Goal: Navigation & Orientation: Find specific page/section

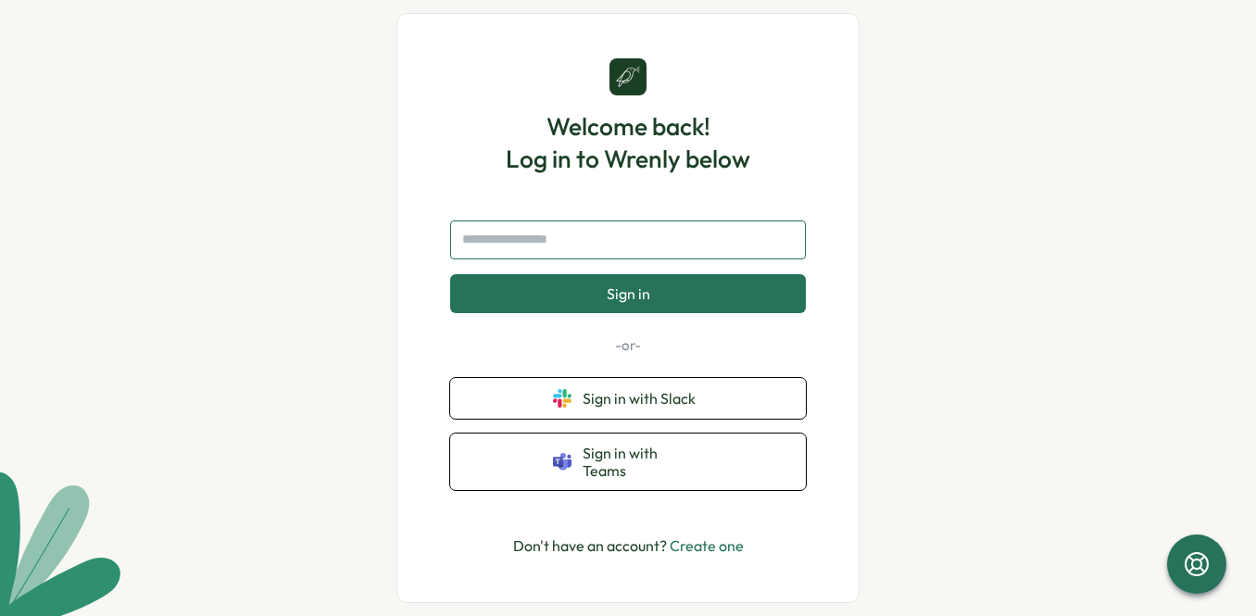
click at [583, 259] on input "text" at bounding box center [628, 239] width 356 height 39
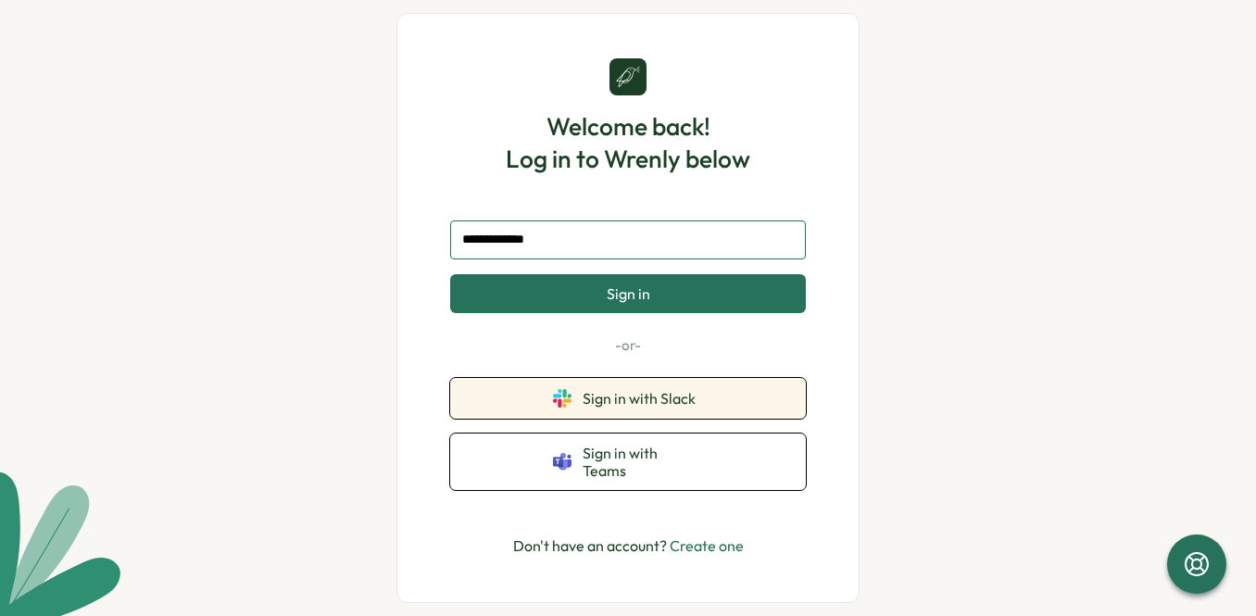
type input "**********"
click at [613, 416] on button "Sign in with Slack" at bounding box center [628, 398] width 356 height 41
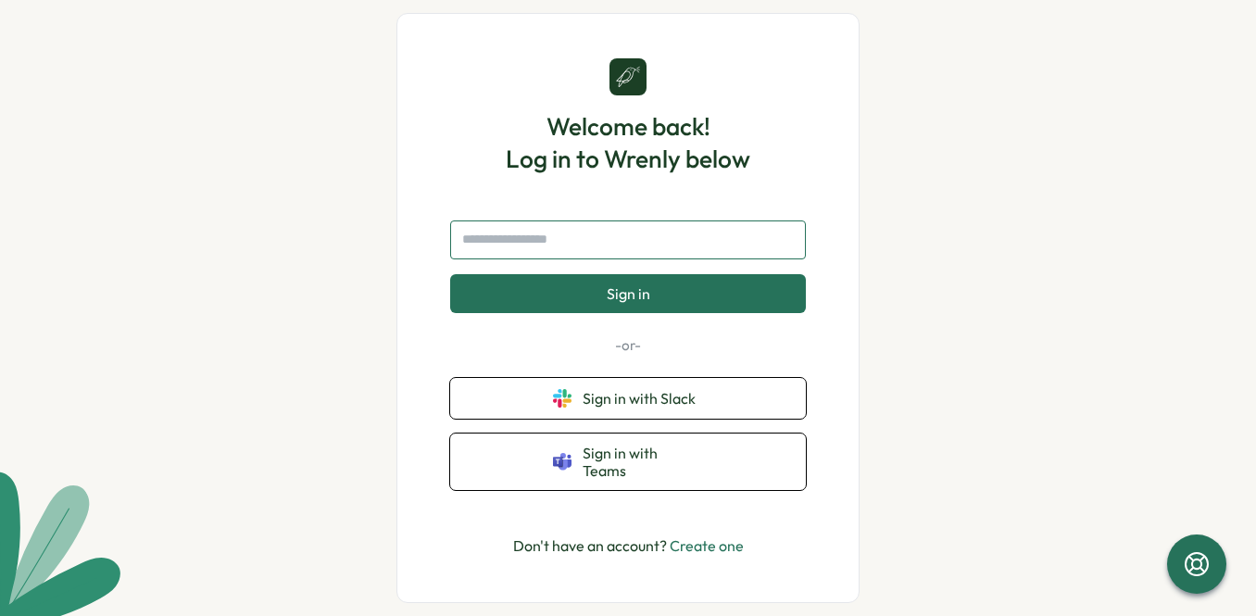
click at [487, 251] on input "text" at bounding box center [628, 239] width 356 height 39
type input "**********"
click at [450, 274] on button "Sign in" at bounding box center [628, 293] width 356 height 39
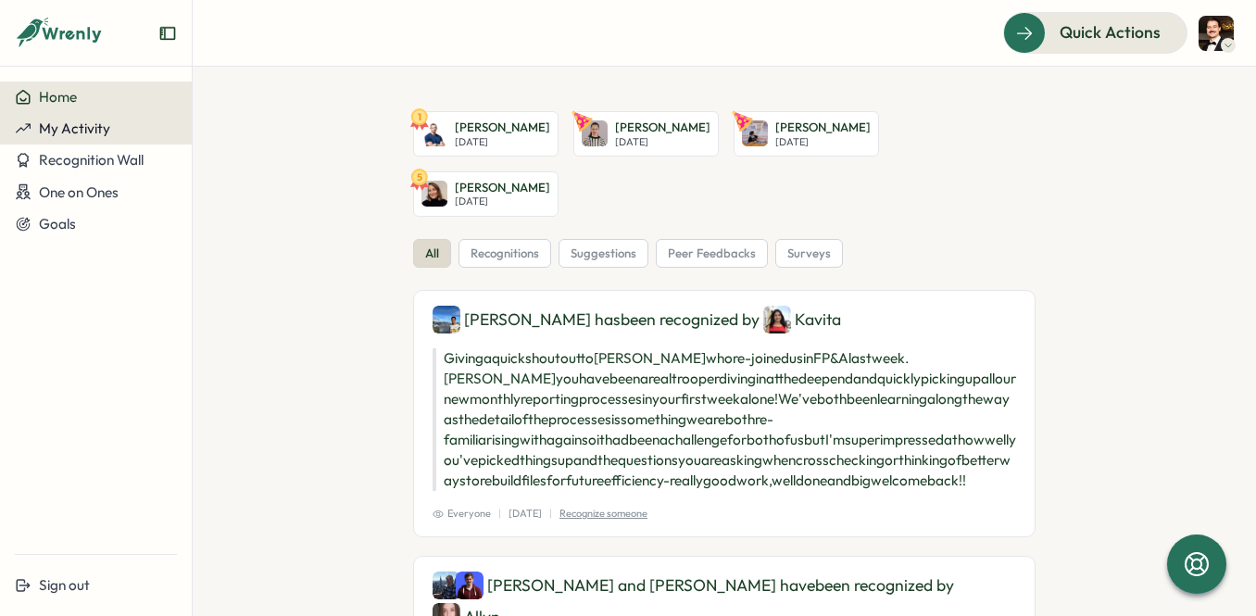
click at [71, 131] on span "My Activity" at bounding box center [74, 128] width 71 height 18
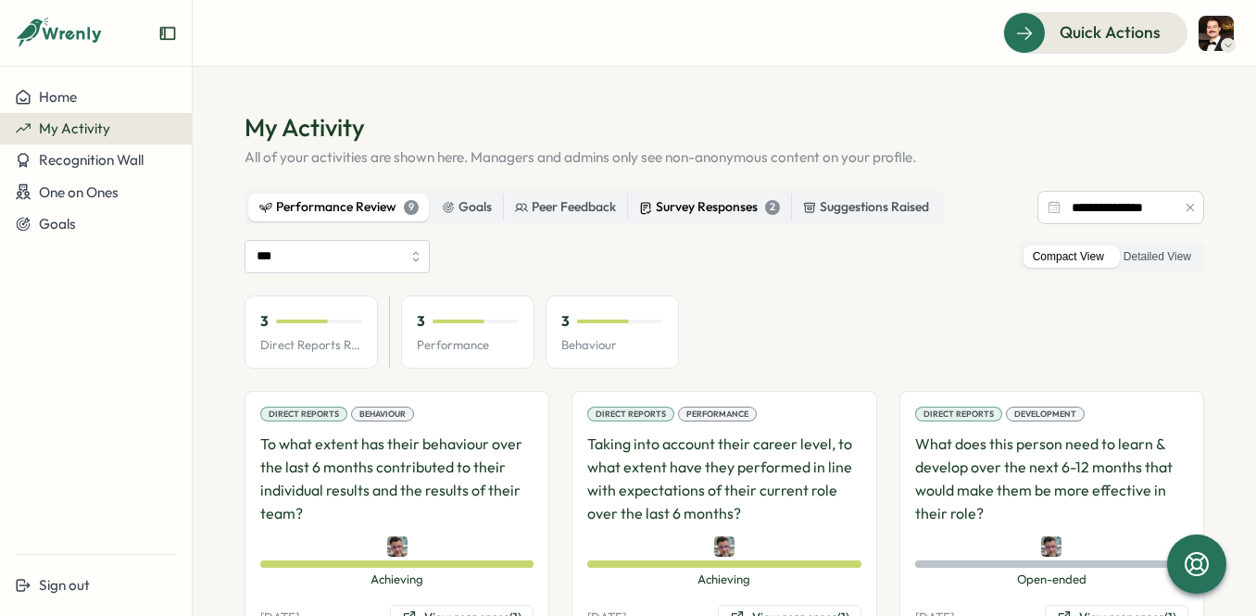
click at [676, 215] on div "Survey Responses 2" at bounding box center [709, 207] width 141 height 20
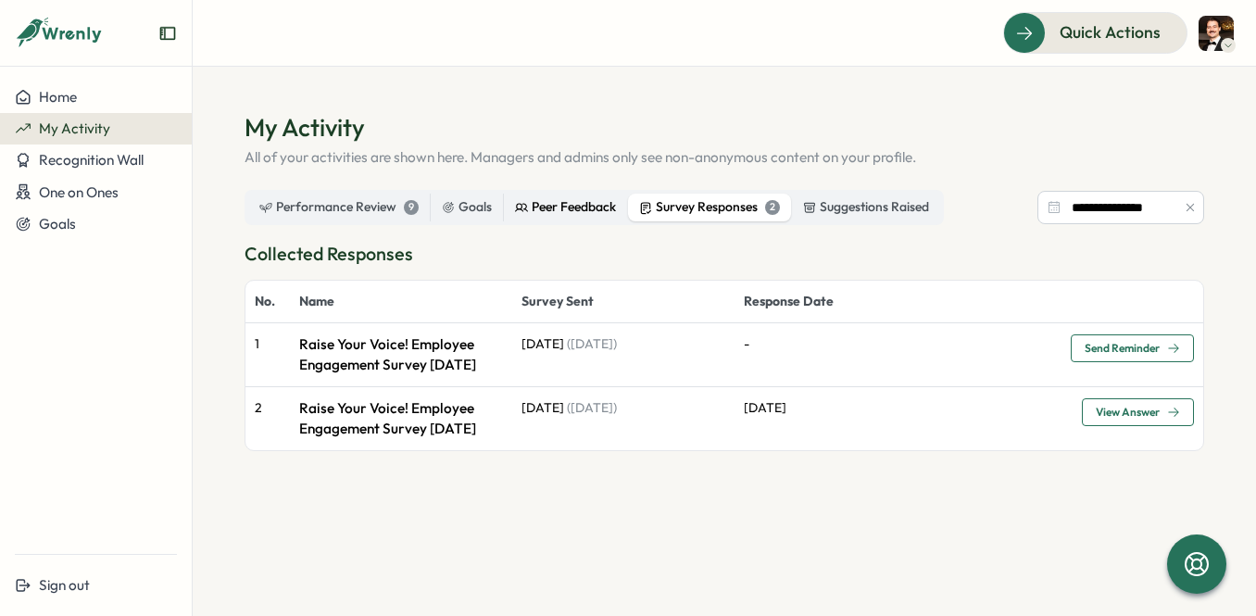
click at [590, 197] on div "Peer Feedback" at bounding box center [565, 207] width 101 height 20
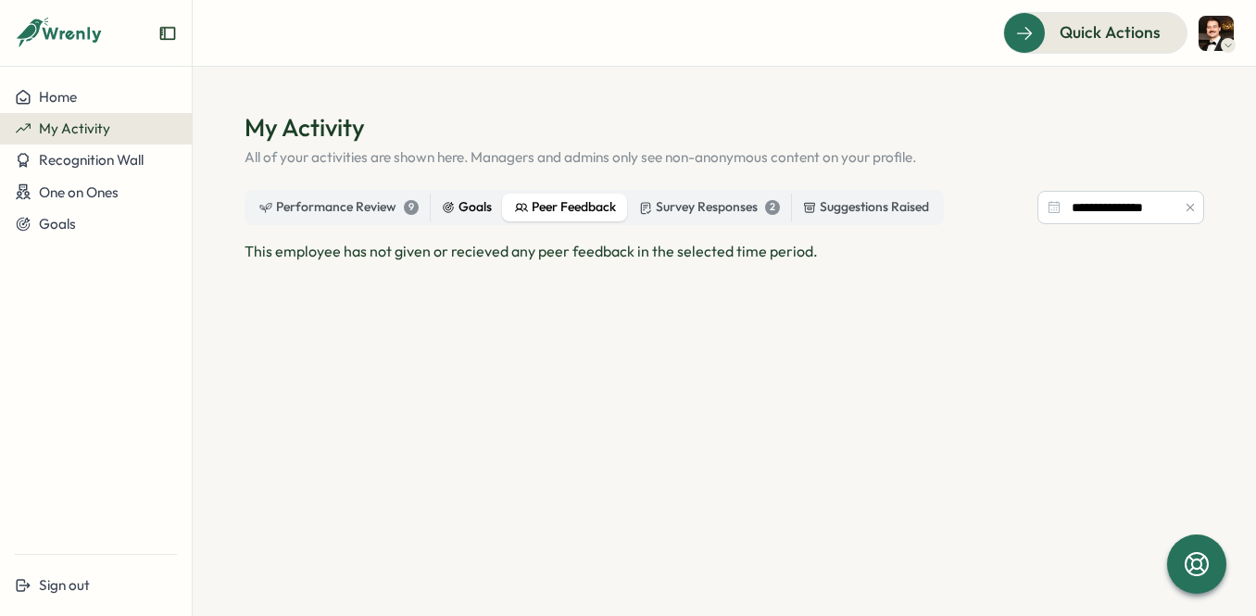
click at [456, 210] on div "Goals" at bounding box center [467, 207] width 50 height 20
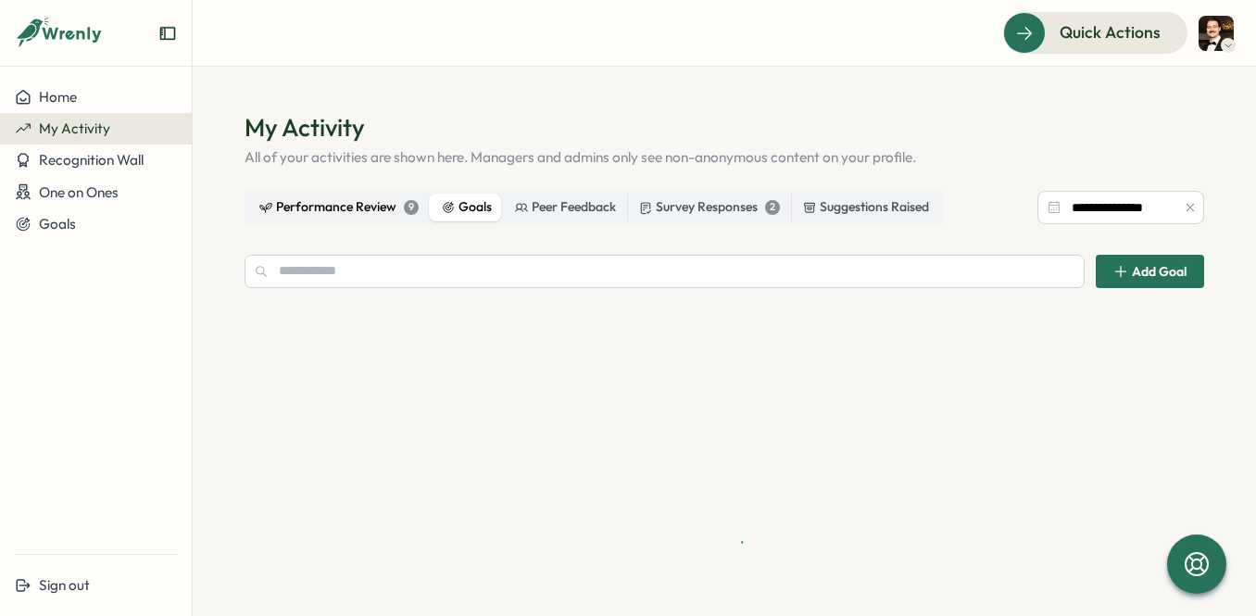
click at [304, 206] on div "Performance Review 9" at bounding box center [338, 207] width 159 height 20
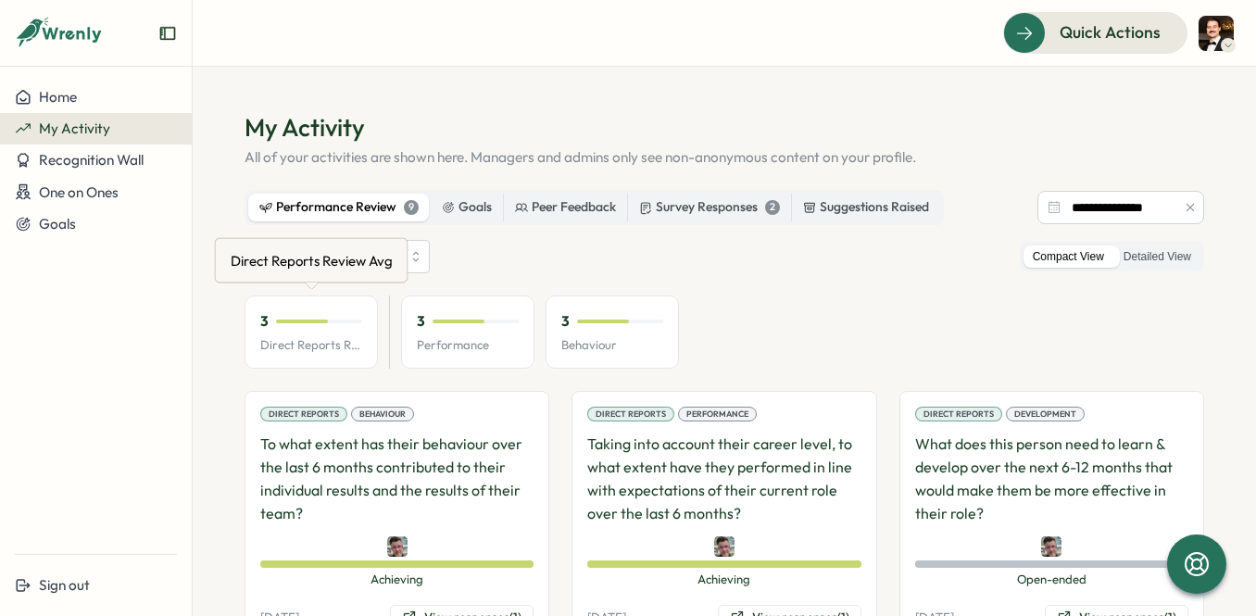
click at [297, 327] on div "3" at bounding box center [311, 321] width 102 height 20
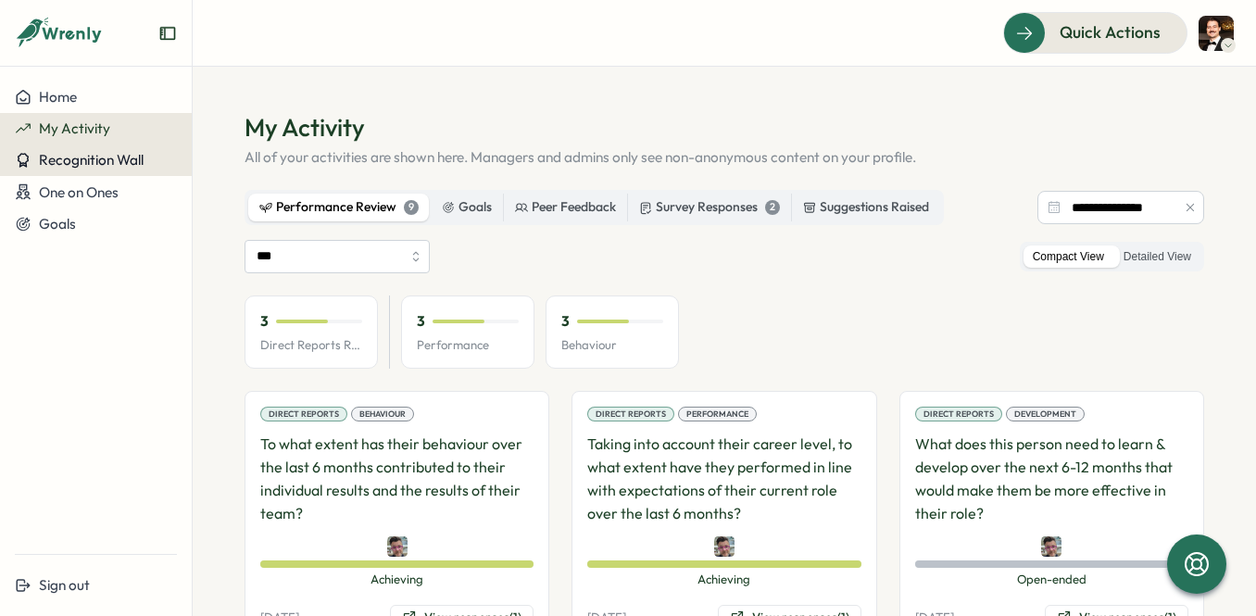
click at [87, 159] on span "Recognition Wall" at bounding box center [91, 160] width 105 height 18
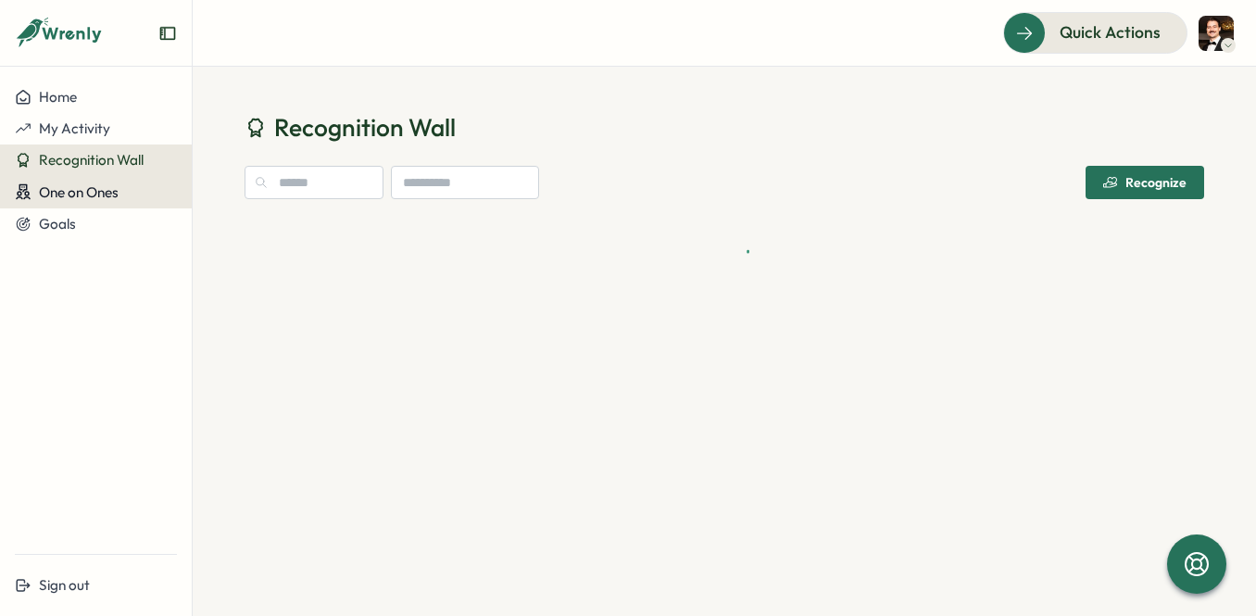
click at [70, 196] on span "One on Ones" at bounding box center [79, 192] width 80 height 18
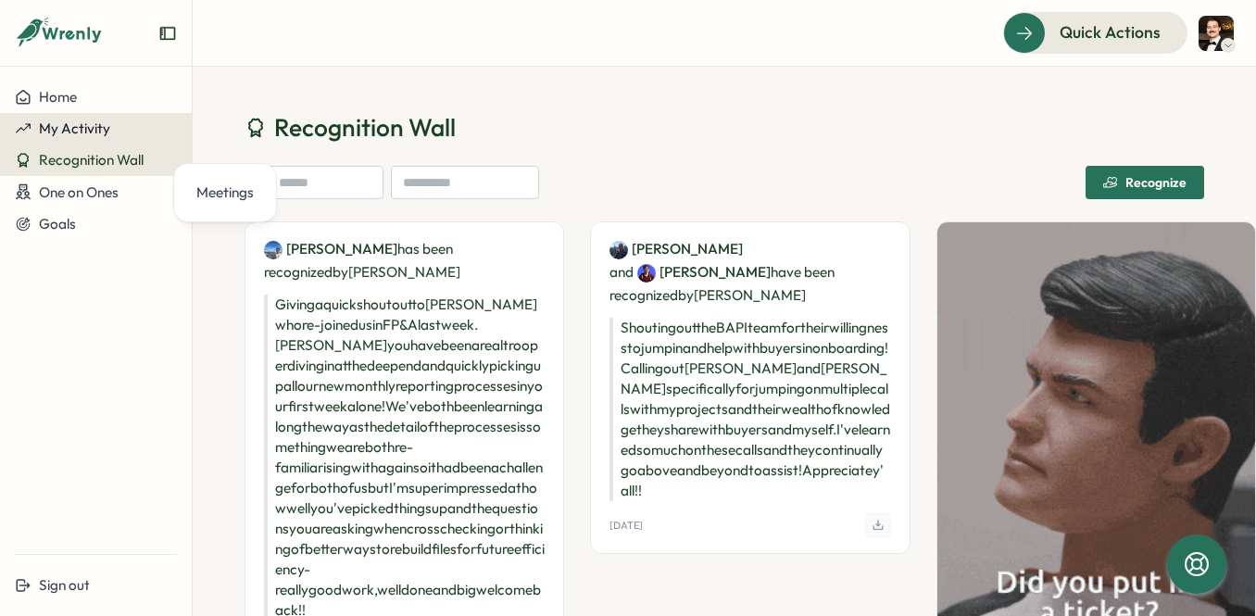
click at [81, 120] on span "My Activity" at bounding box center [74, 128] width 71 height 18
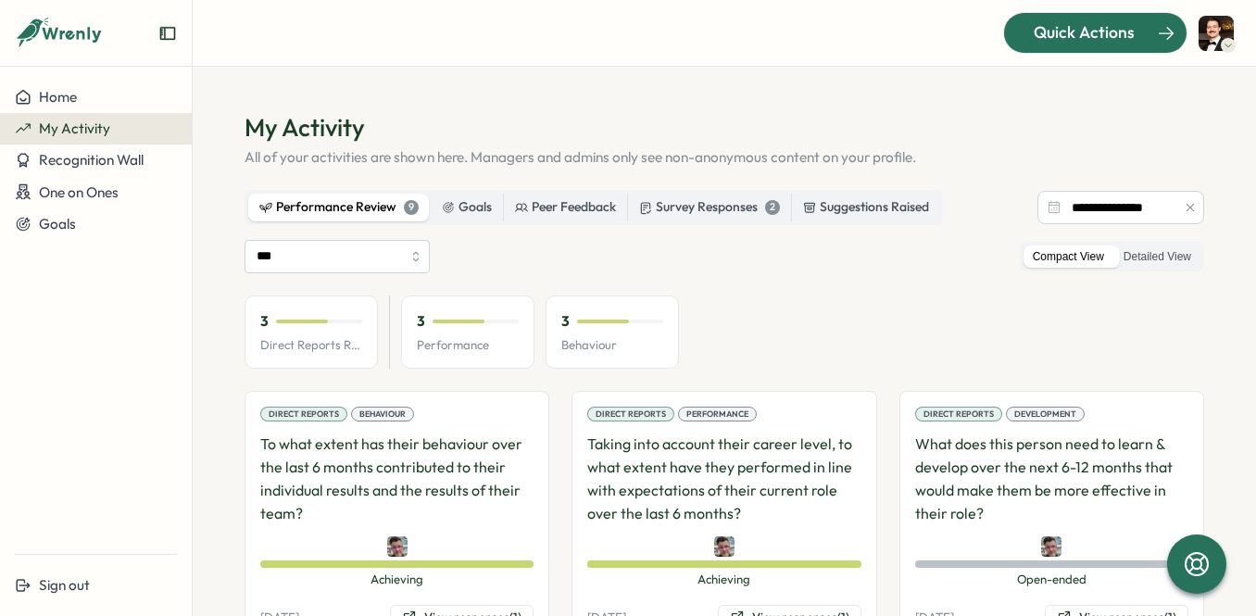
click at [1082, 25] on span "Quick Actions" at bounding box center [1083, 32] width 101 height 24
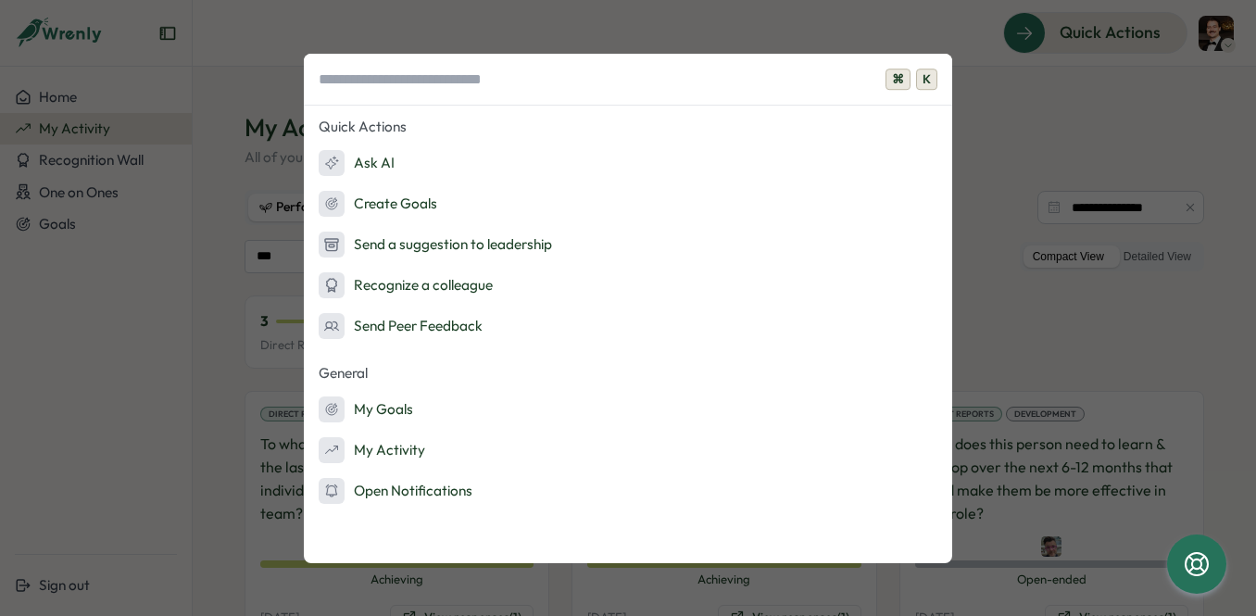
click at [952, 37] on div "⌘ K Quick Actions Ask AI Create Goals Send a suggestion to leadership Recognize…" at bounding box center [628, 308] width 1256 height 616
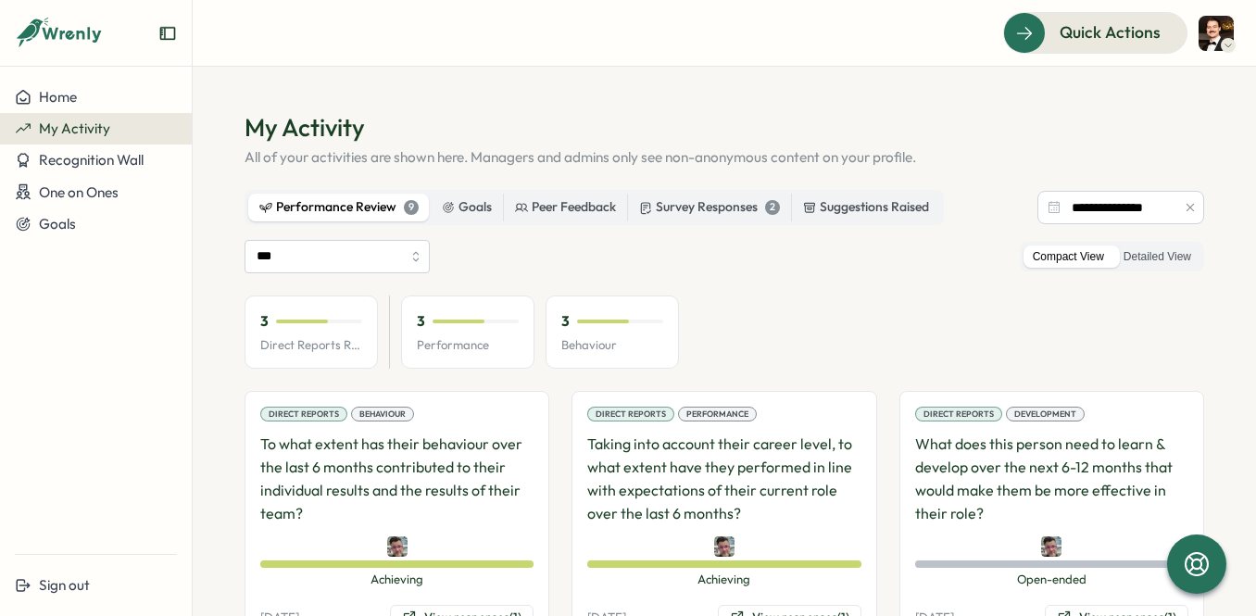
click at [1227, 44] on icon at bounding box center [1227, 45] width 9 height 15
